Goal: Information Seeking & Learning: Learn about a topic

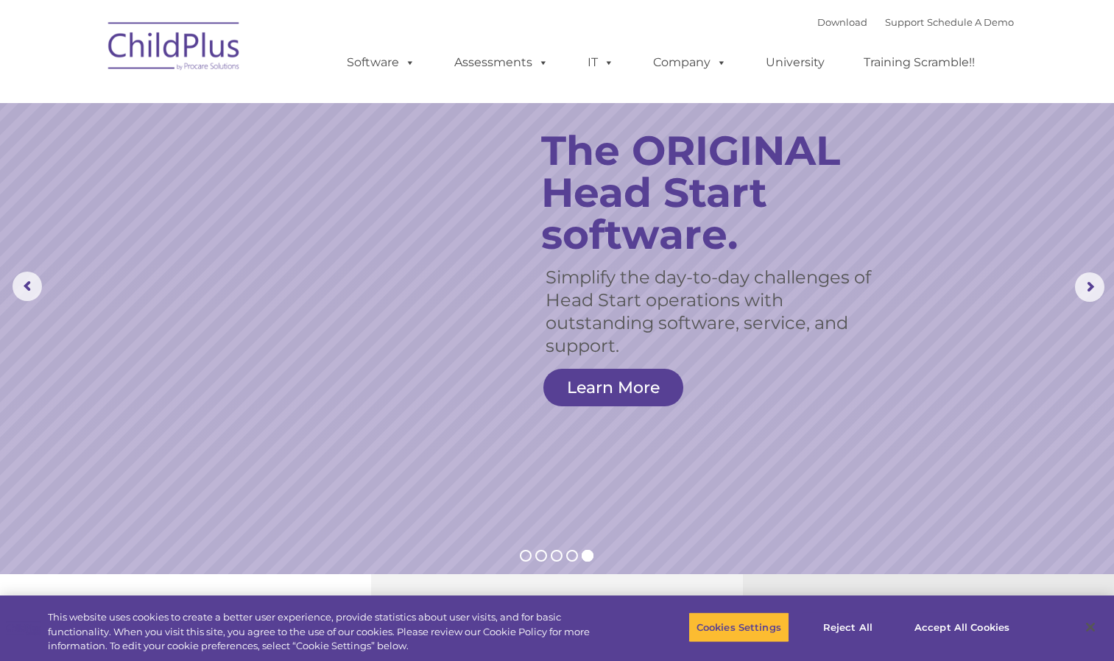
select select "MEDIUM"
click at [186, 42] on img at bounding box center [174, 49] width 147 height 74
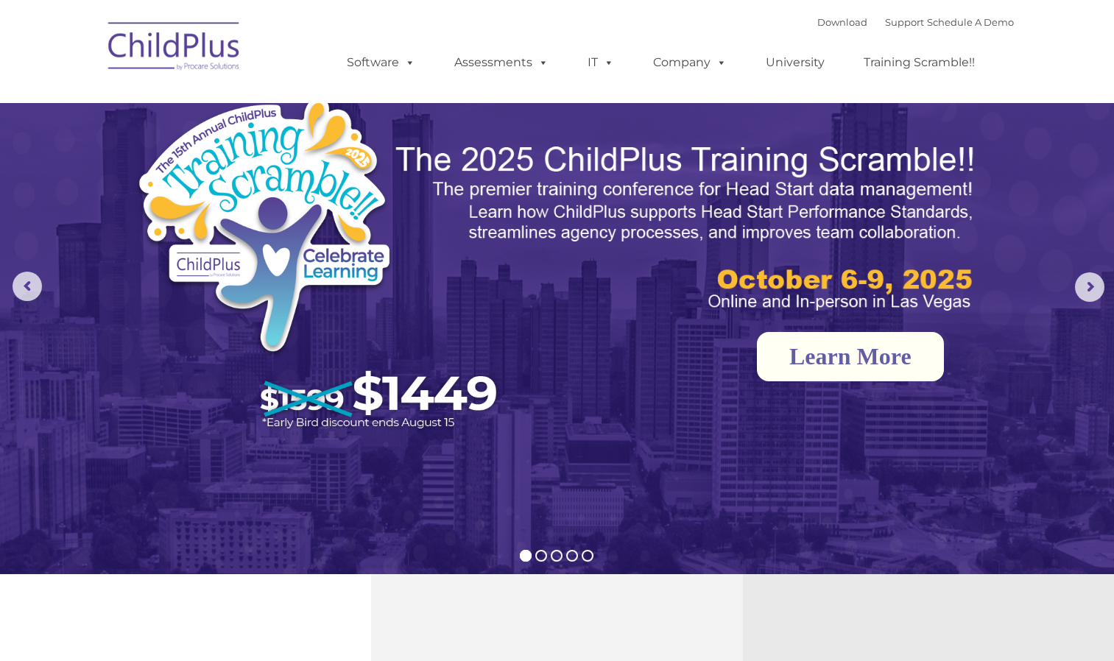
select select "MEDIUM"
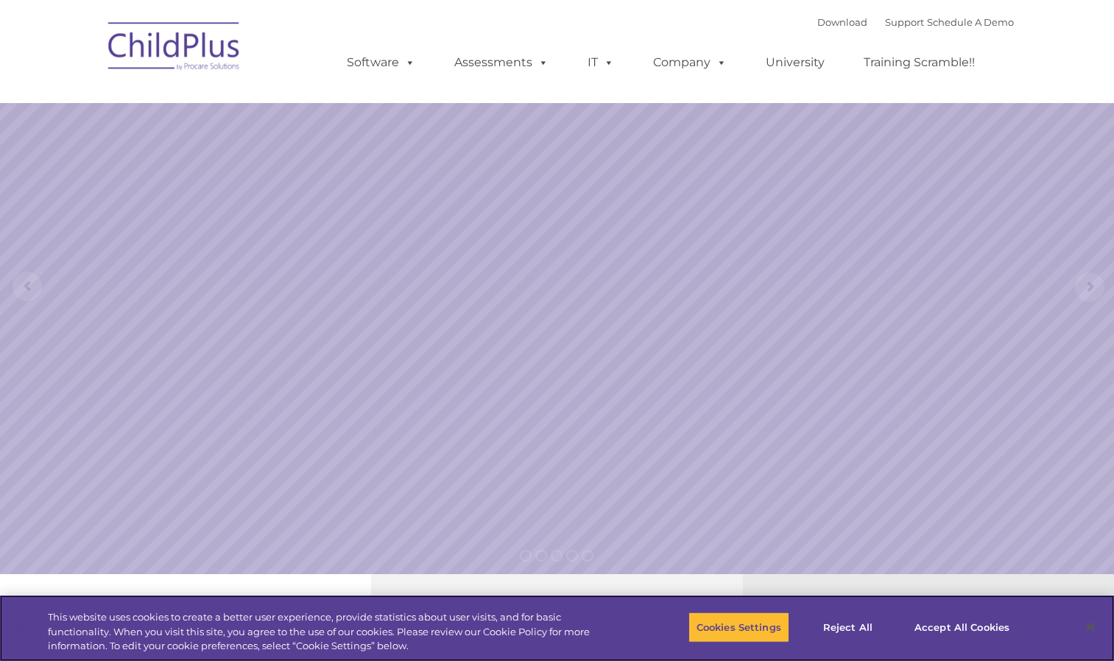
select select "MEDIUM"
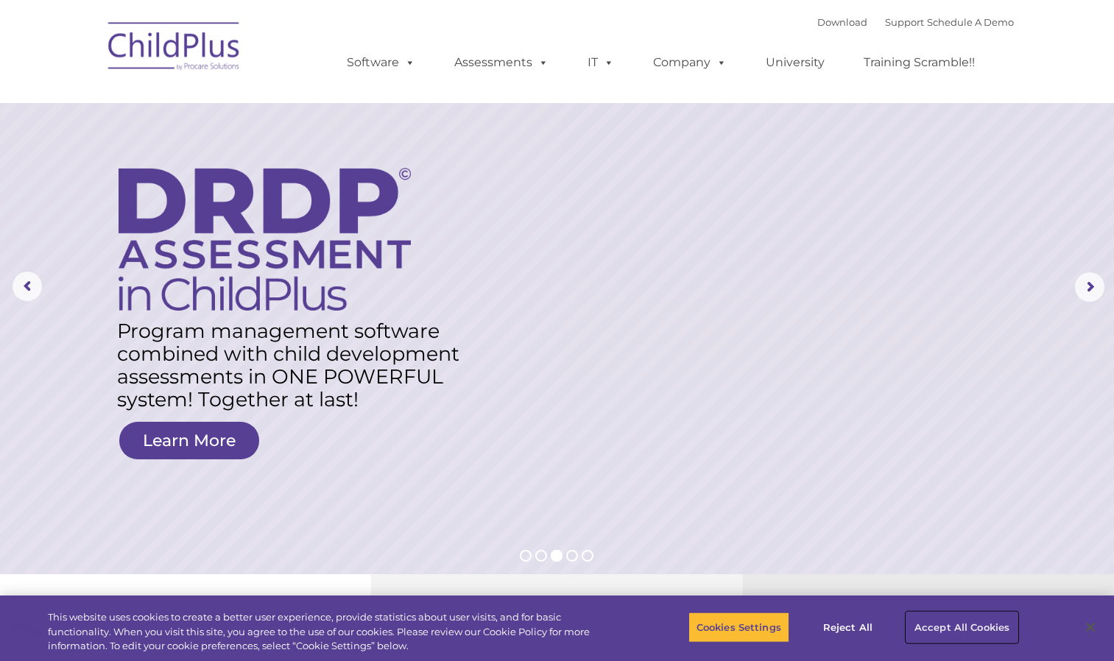
click at [943, 625] on button "Accept All Cookies" at bounding box center [962, 627] width 111 height 31
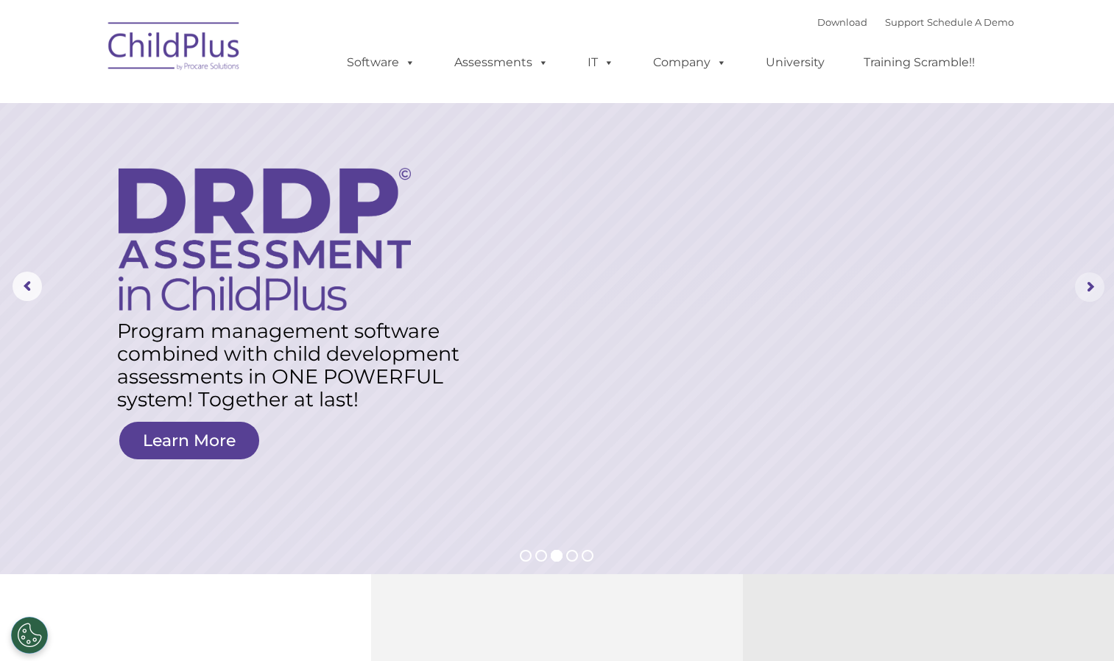
drag, startPoint x: 1114, startPoint y: 142, endPoint x: 1103, endPoint y: 281, distance: 139.6
click at [1103, 281] on rs-module "New Layer Learn More Request a Demo The Future of ChildPlus is Here! Boost your…" at bounding box center [557, 287] width 1114 height 574
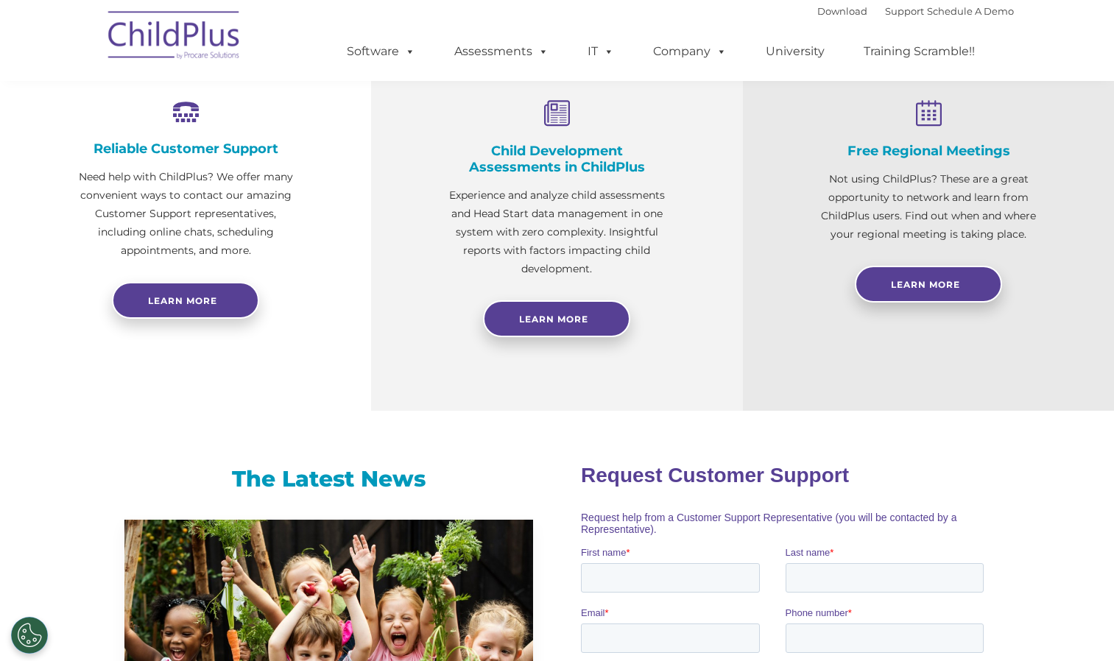
scroll to position [35, 0]
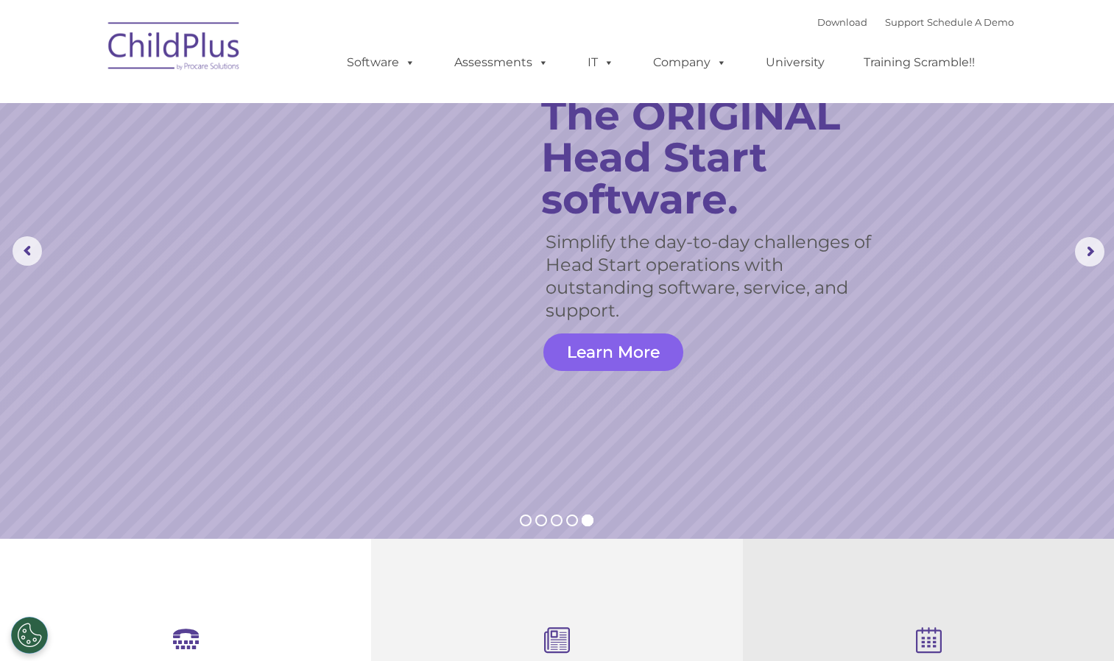
click at [633, 366] on link "Learn More" at bounding box center [614, 353] width 140 height 38
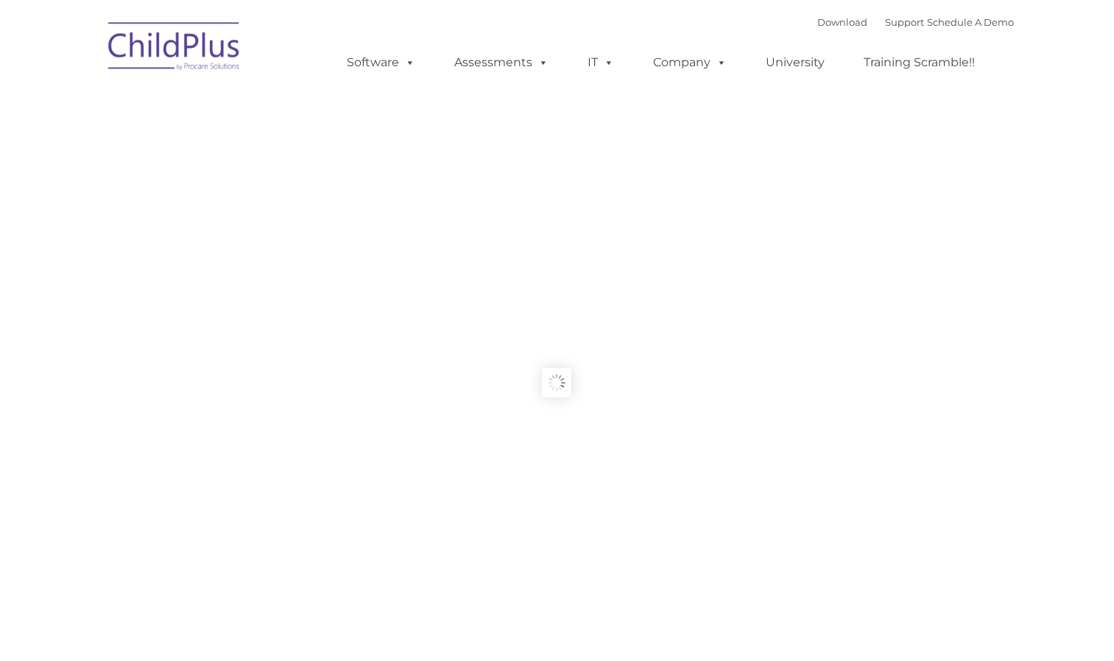
type input ""
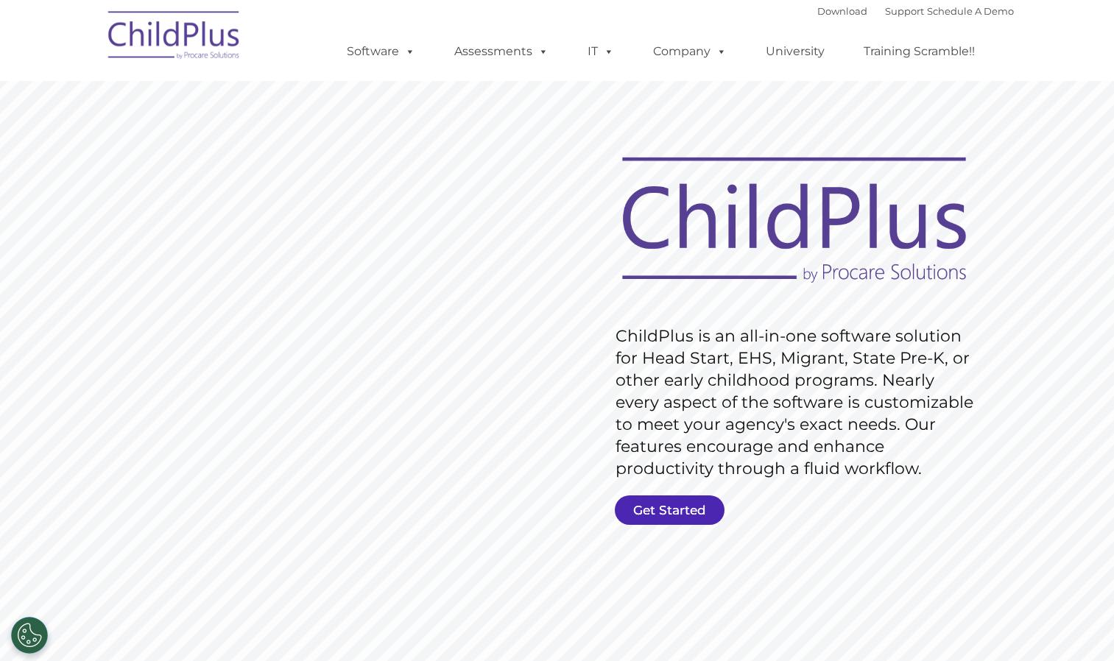
click at [667, 515] on link "Get Started" at bounding box center [670, 510] width 110 height 29
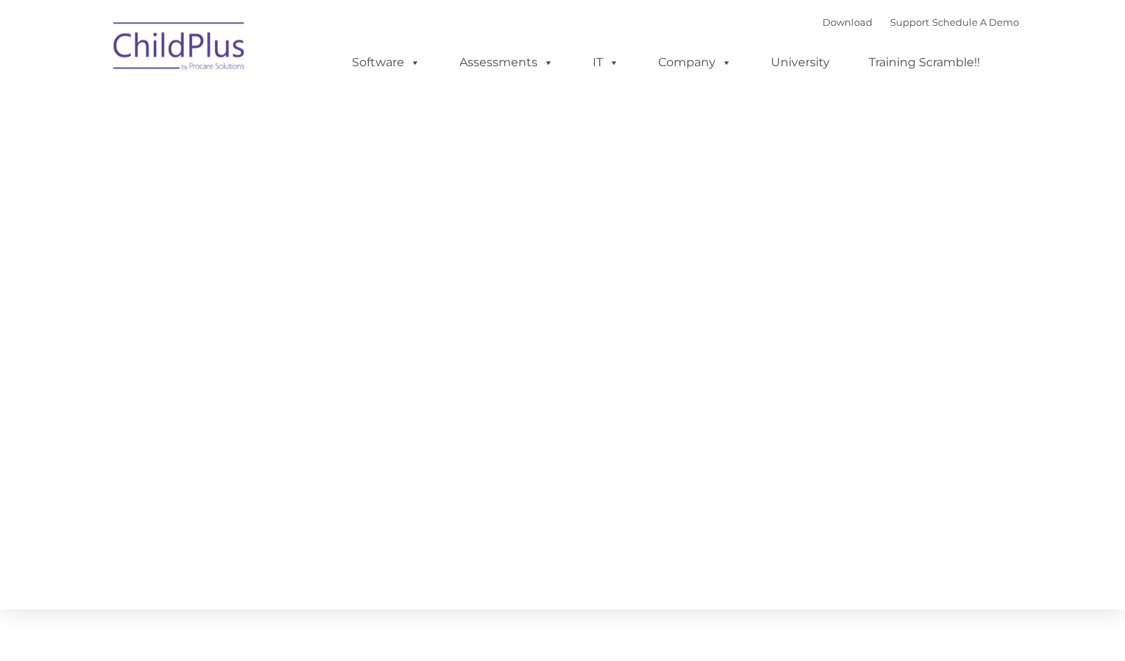
type input ""
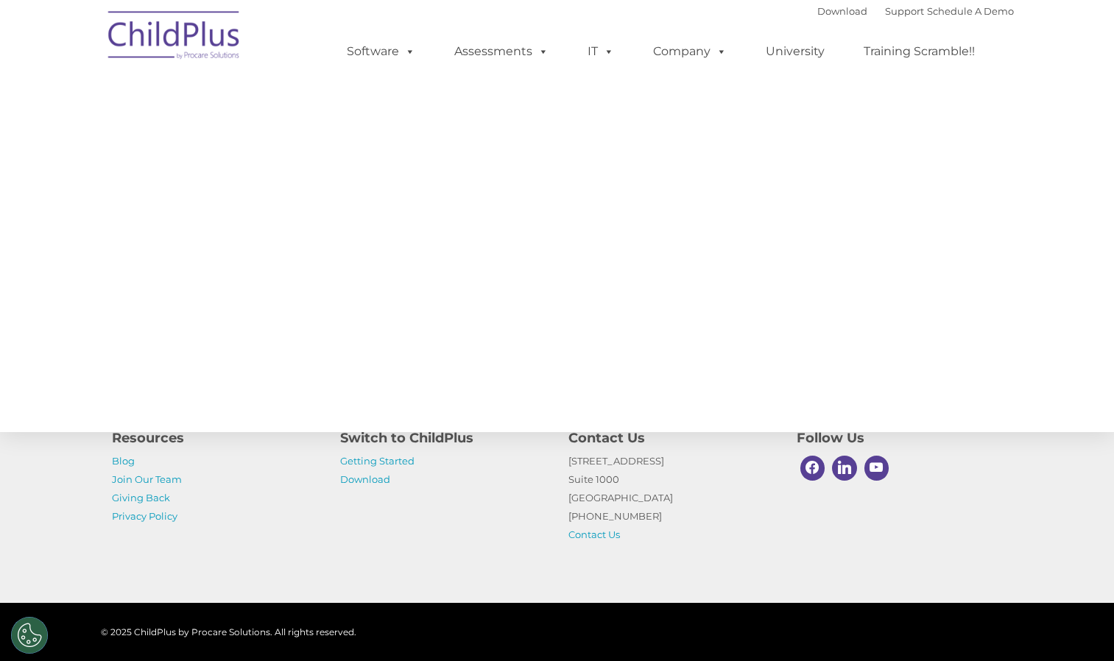
scroll to position [236, 0]
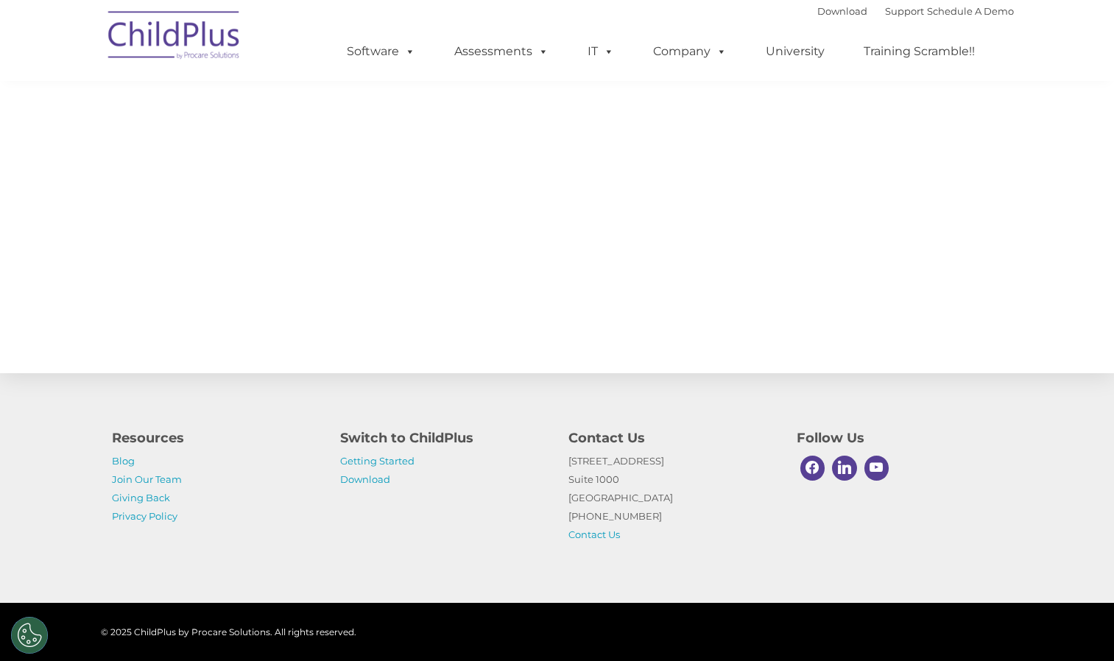
select select "MEDIUM"
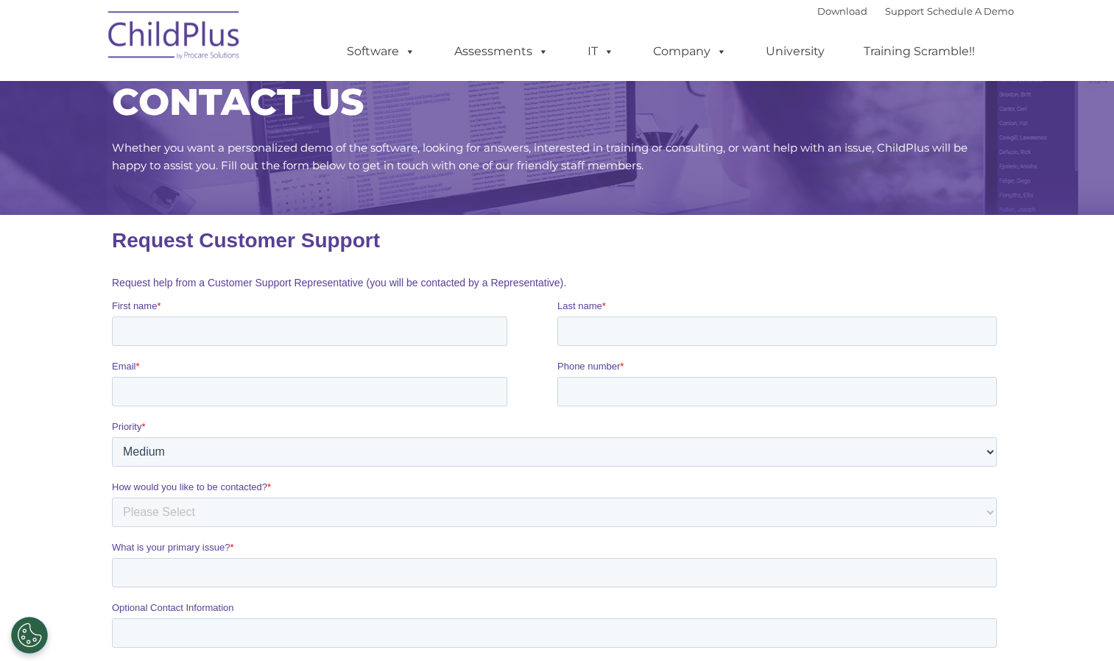
scroll to position [0, 0]
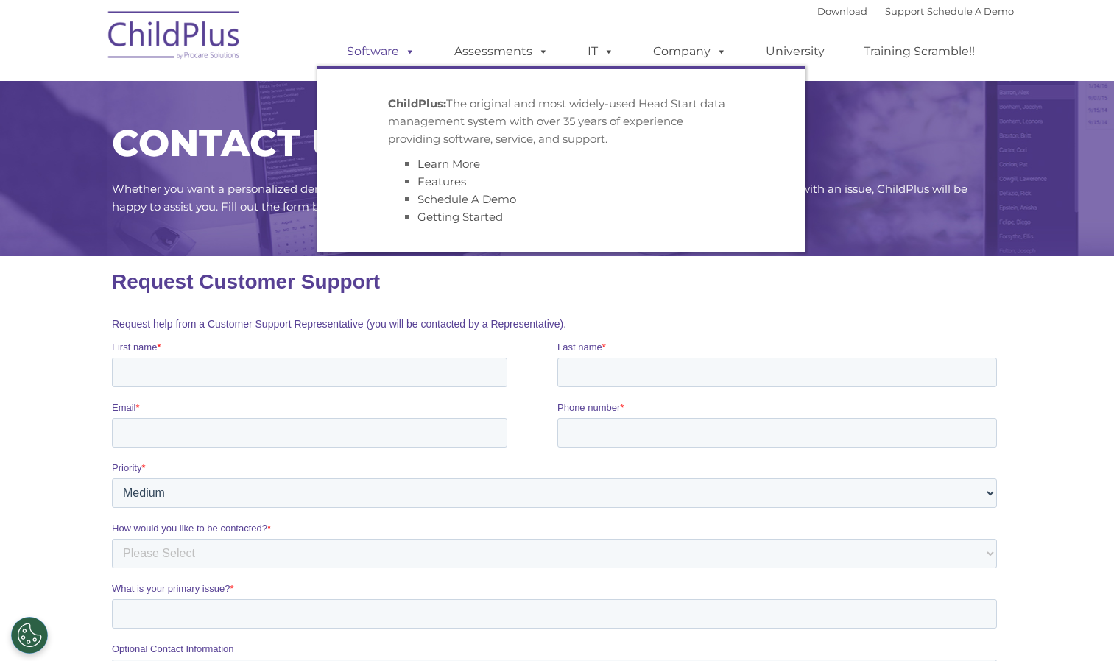
click at [408, 48] on span at bounding box center [407, 51] width 16 height 14
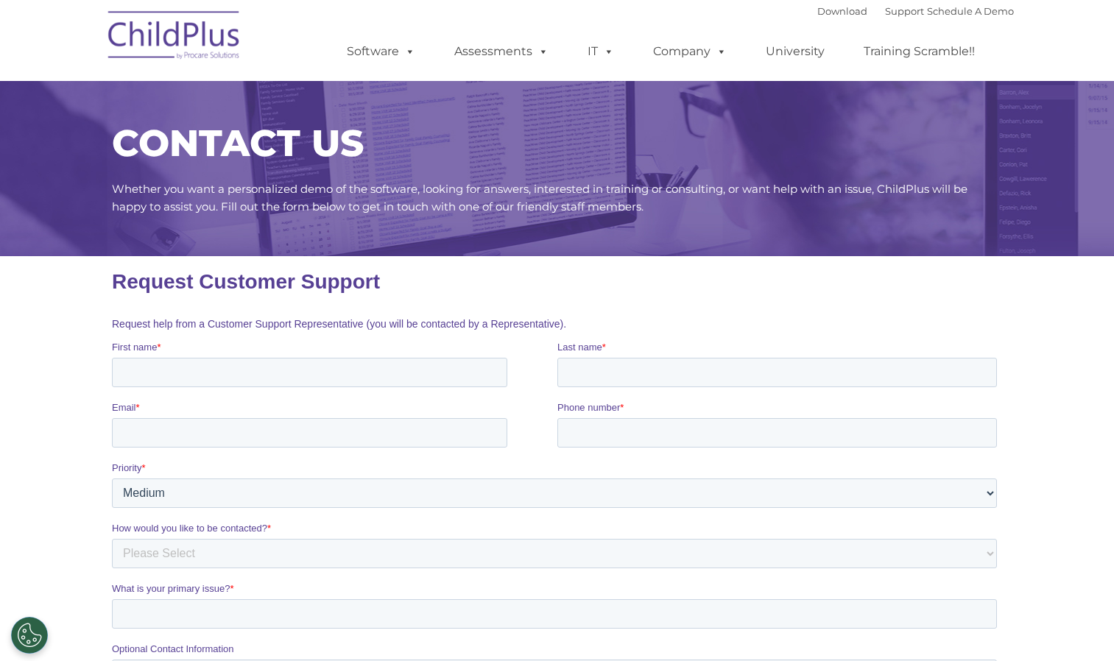
click at [253, 33] on div "Download Support | Schedule A Demo  MENU MENU Software ChildPlus: The original…" at bounding box center [557, 40] width 913 height 81
click at [212, 30] on img at bounding box center [174, 38] width 147 height 74
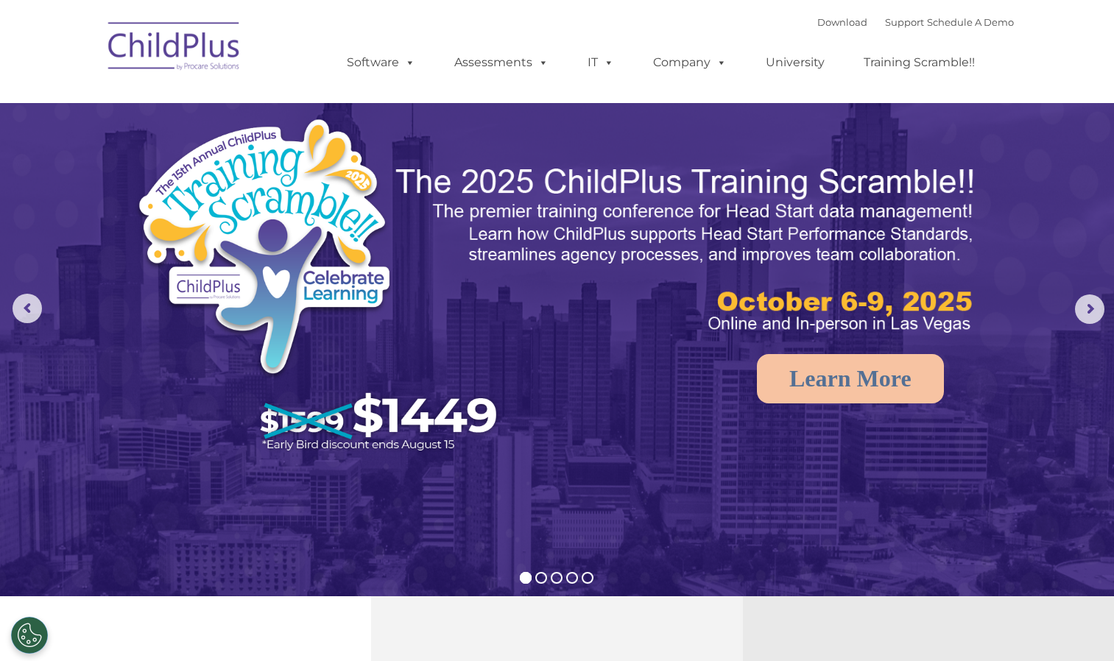
select select "MEDIUM"
click at [1083, 303] on rs-arrow at bounding box center [1089, 309] width 29 height 29
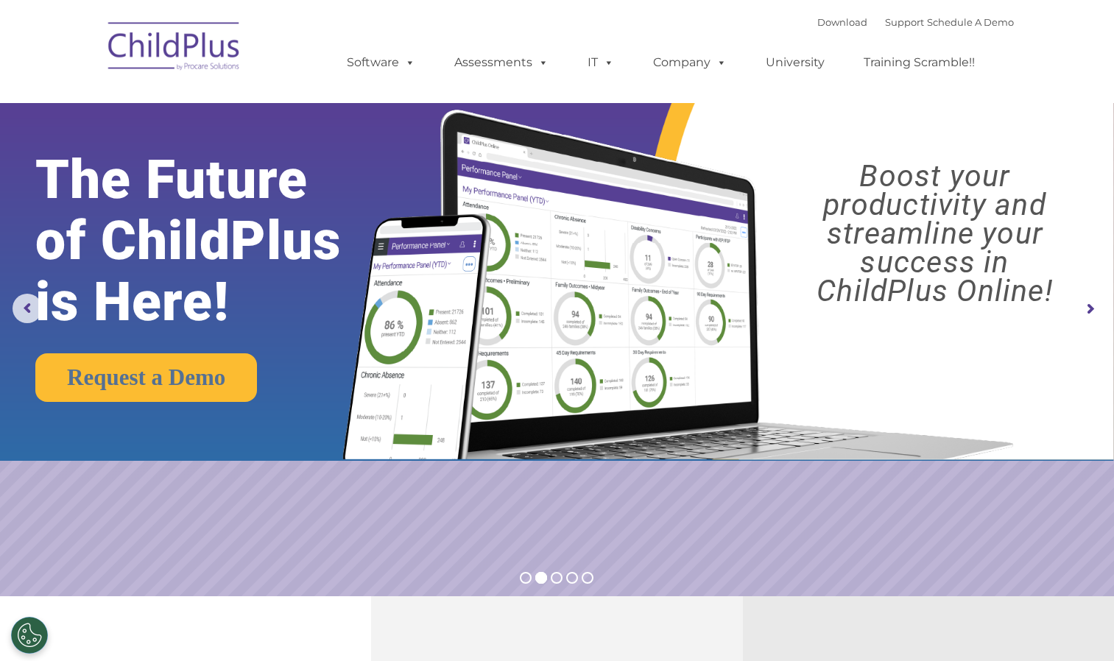
click at [1086, 303] on rs-arrow at bounding box center [1089, 309] width 29 height 29
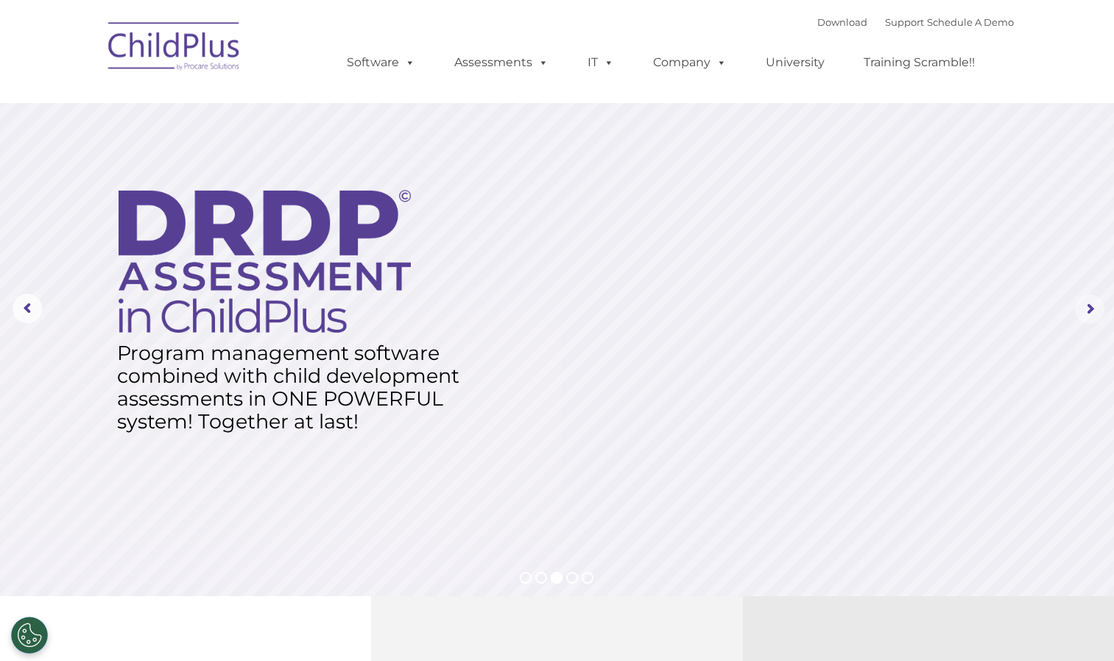
click at [1086, 303] on rs-arrow at bounding box center [1089, 309] width 29 height 29
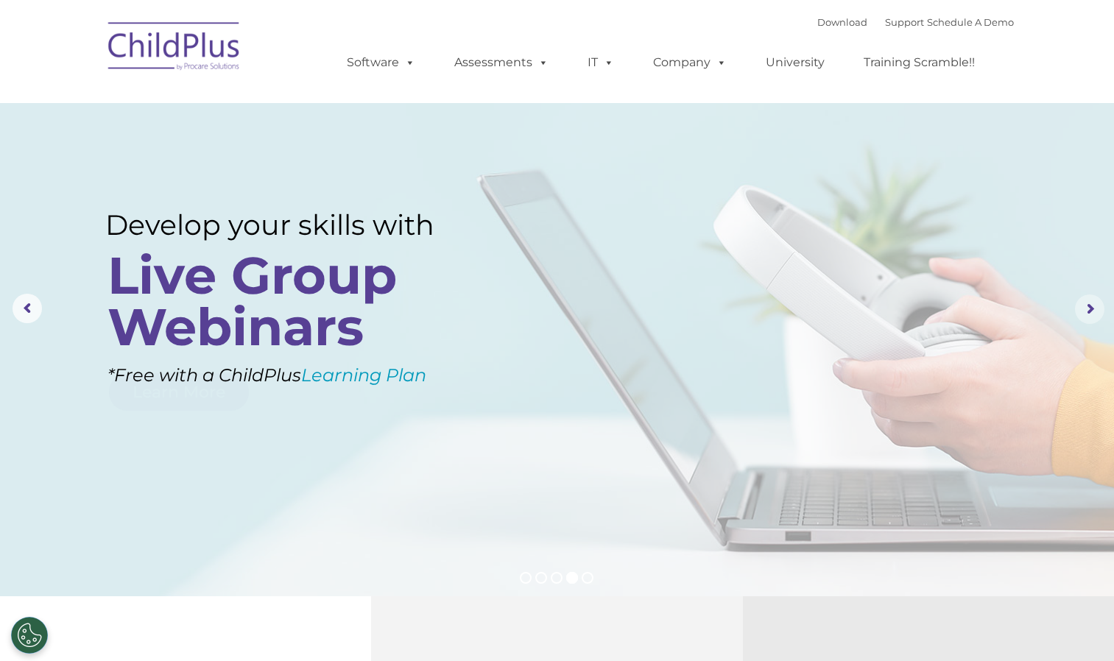
click at [1086, 303] on rs-arrow at bounding box center [1089, 309] width 29 height 29
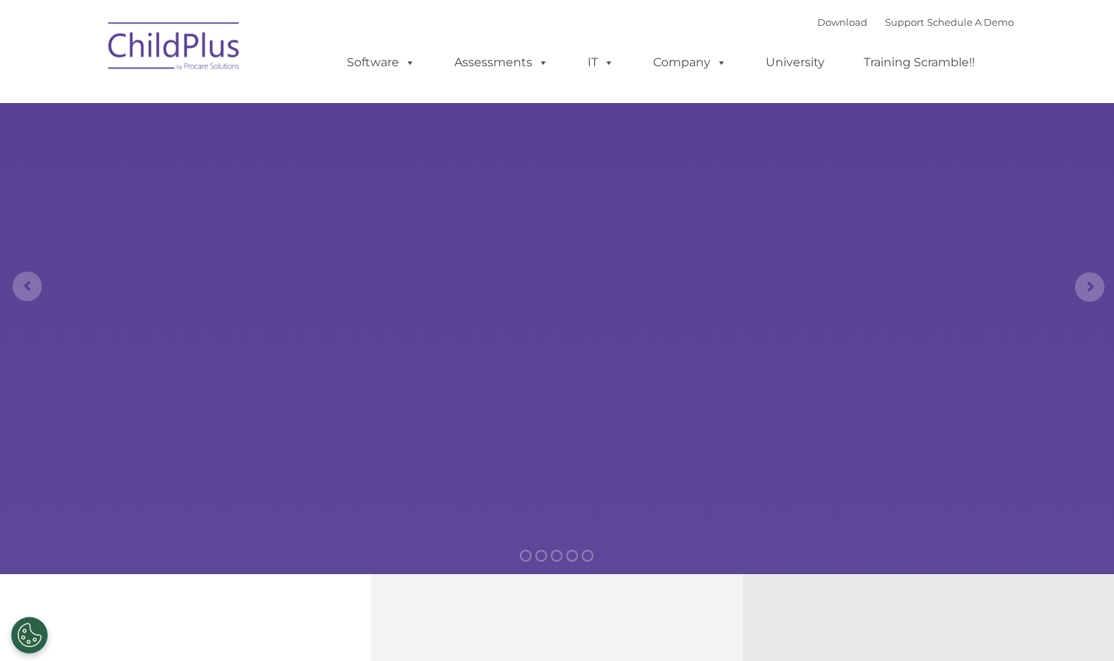
select select "MEDIUM"
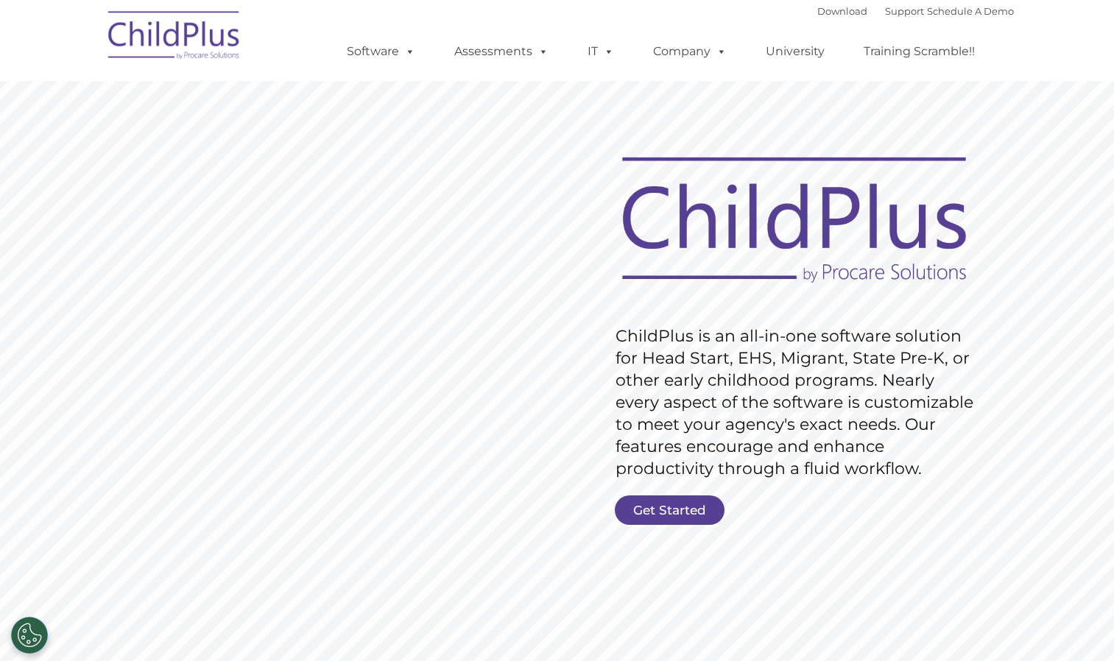
click at [1102, 444] on rs-slide "Request Pricing ChildPlus is an all-in-one software solution for Head Start, EH…" at bounding box center [557, 383] width 1114 height 663
